Goal: Find specific page/section: Find specific page/section

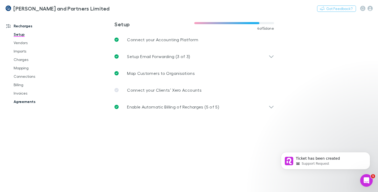
click at [36, 100] on link "Agreements" at bounding box center [38, 101] width 60 height 8
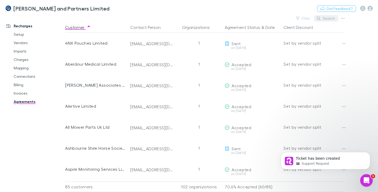
click at [321, 20] on button "Search" at bounding box center [326, 18] width 24 height 6
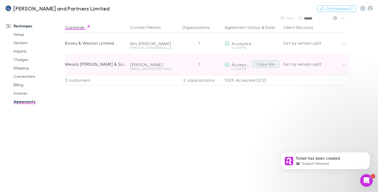
type input "******"
click at [269, 64] on button "Copy link" at bounding box center [265, 63] width 27 height 7
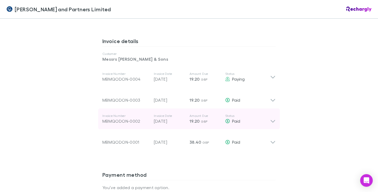
scroll to position [262, 0]
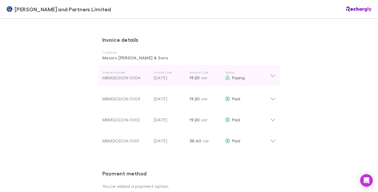
click at [270, 76] on icon at bounding box center [272, 75] width 4 height 3
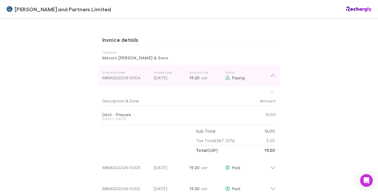
click at [270, 76] on icon at bounding box center [273, 75] width 6 height 6
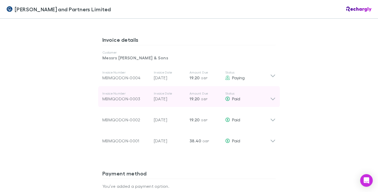
click at [271, 99] on icon at bounding box center [273, 96] width 6 height 10
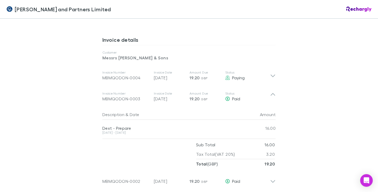
scroll to position [288, 0]
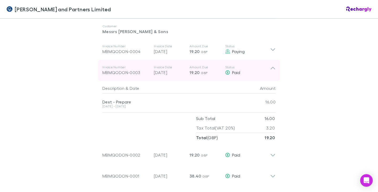
click at [271, 69] on icon at bounding box center [273, 70] width 6 height 10
